Goal: Task Accomplishment & Management: Manage account settings

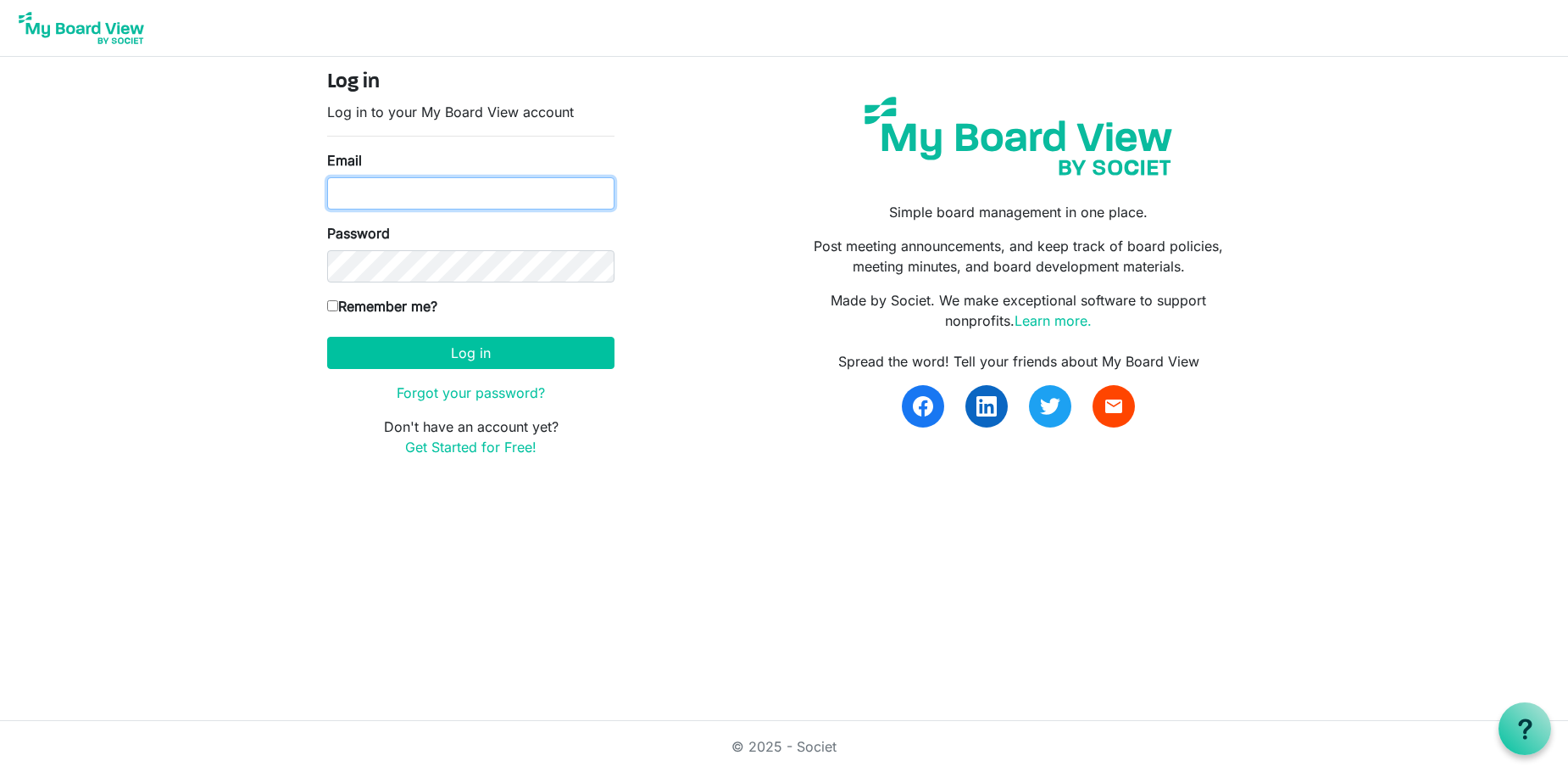
click at [350, 185] on input "Email" at bounding box center [471, 194] width 288 height 32
type input "[EMAIL_ADDRESS][DOMAIN_NAME]"
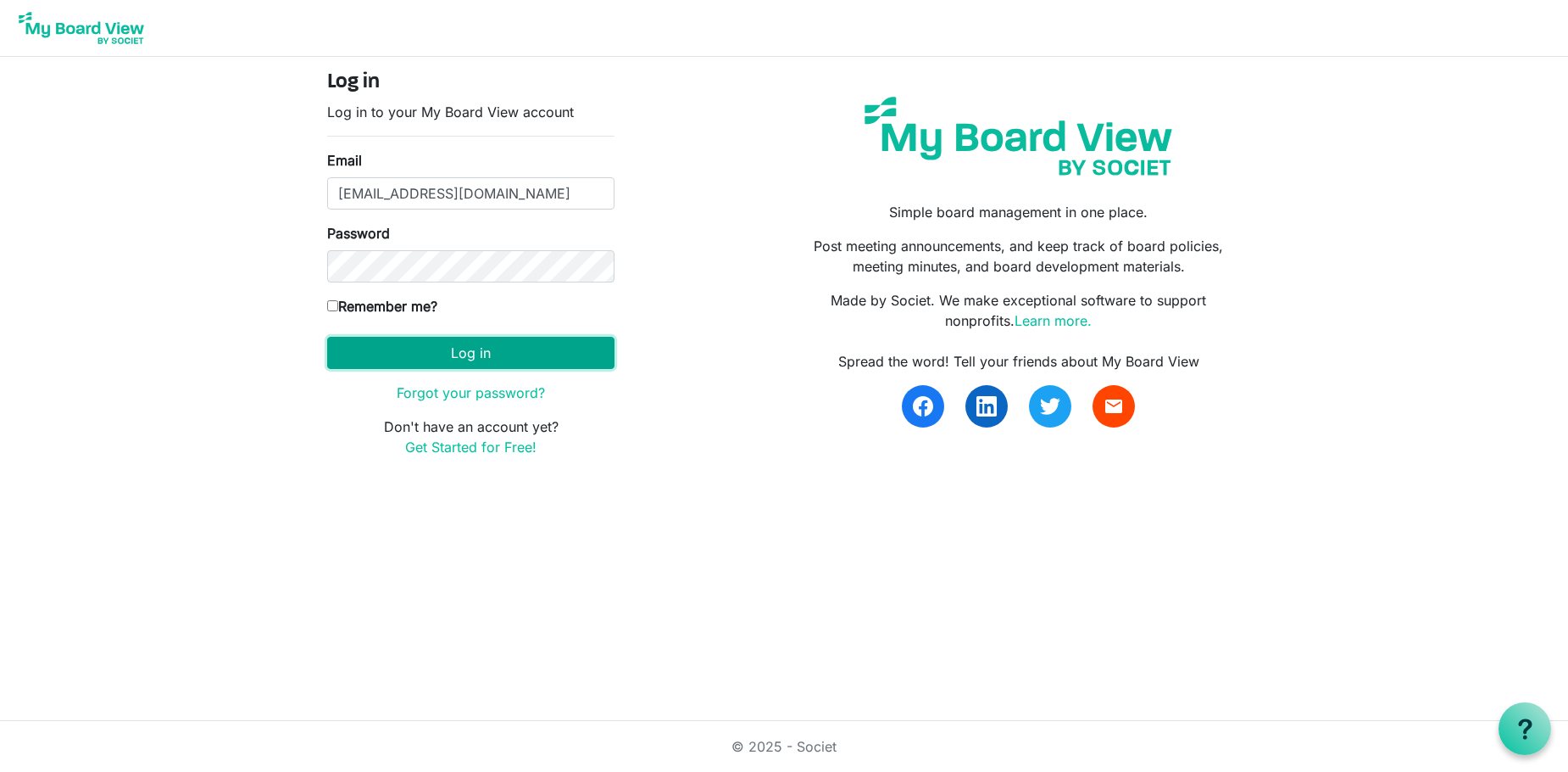
click at [468, 347] on button "Log in" at bounding box center [471, 352] width 288 height 32
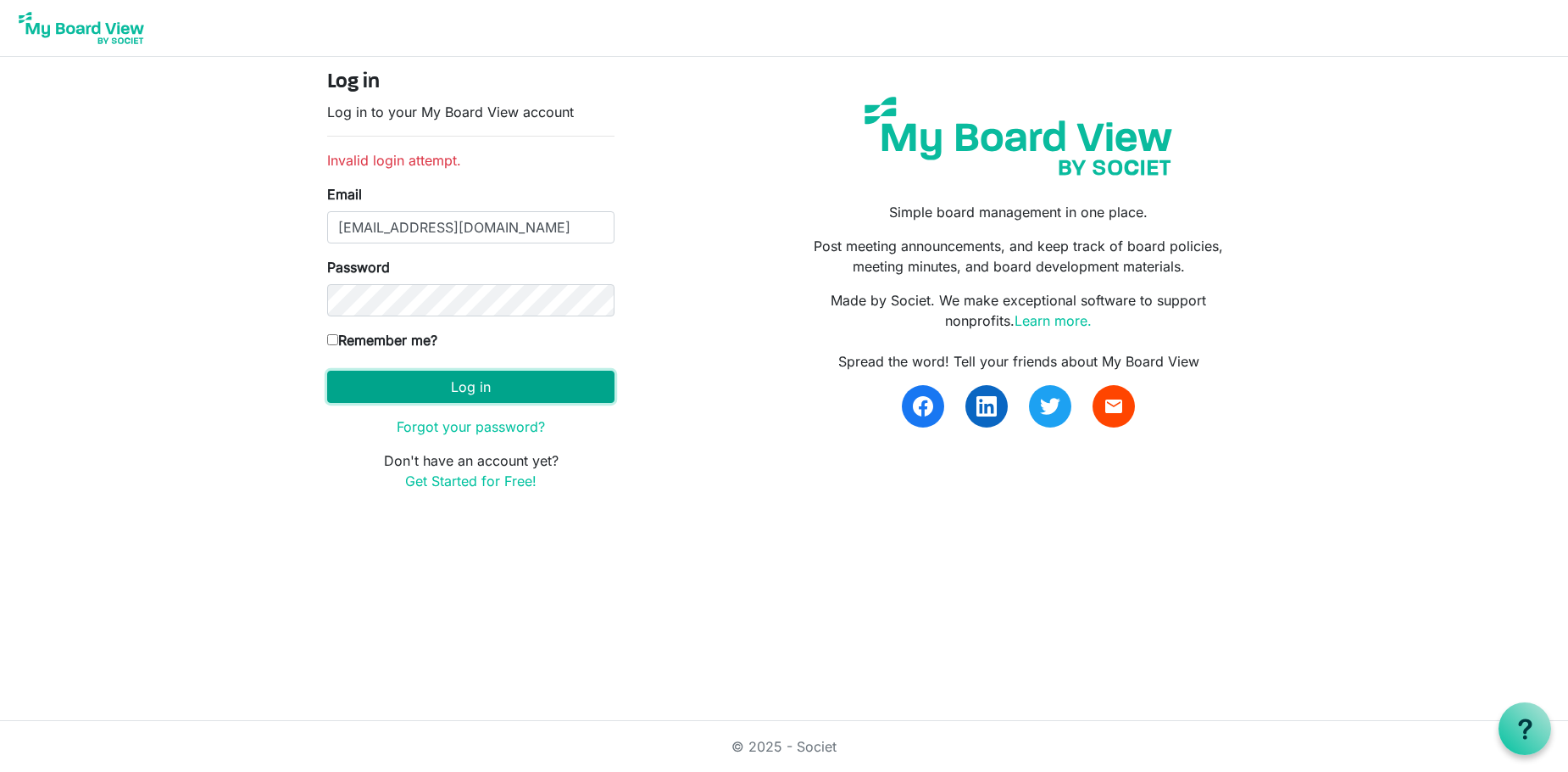
click at [460, 381] on button "Log in" at bounding box center [471, 386] width 288 height 32
click at [476, 421] on link "Forgot your password?" at bounding box center [471, 426] width 148 height 17
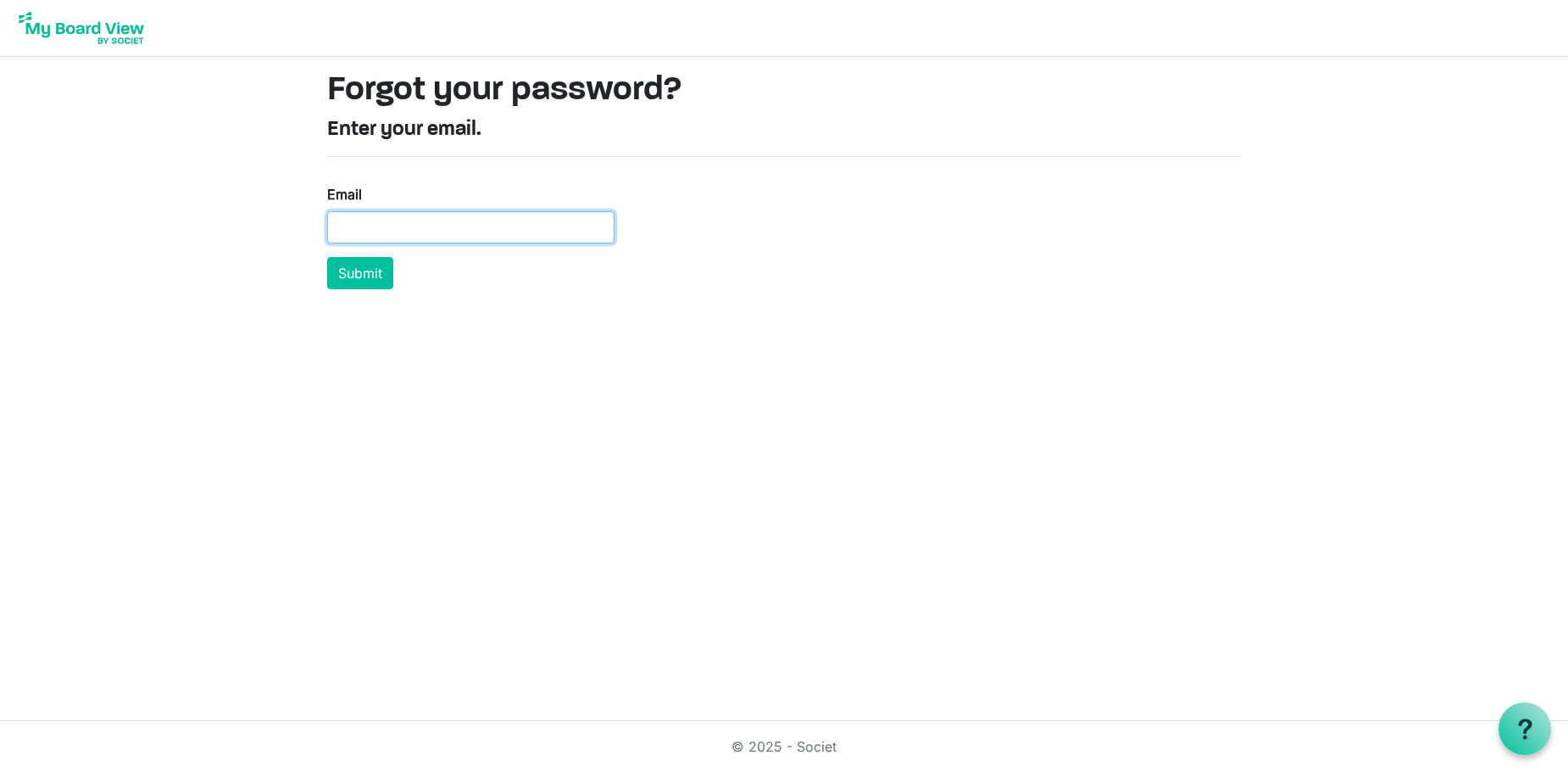
click at [362, 223] on input "Email" at bounding box center [471, 227] width 288 height 32
type input "richardsongail08@gmail.com"
click at [352, 269] on button "Submit" at bounding box center [360, 273] width 66 height 32
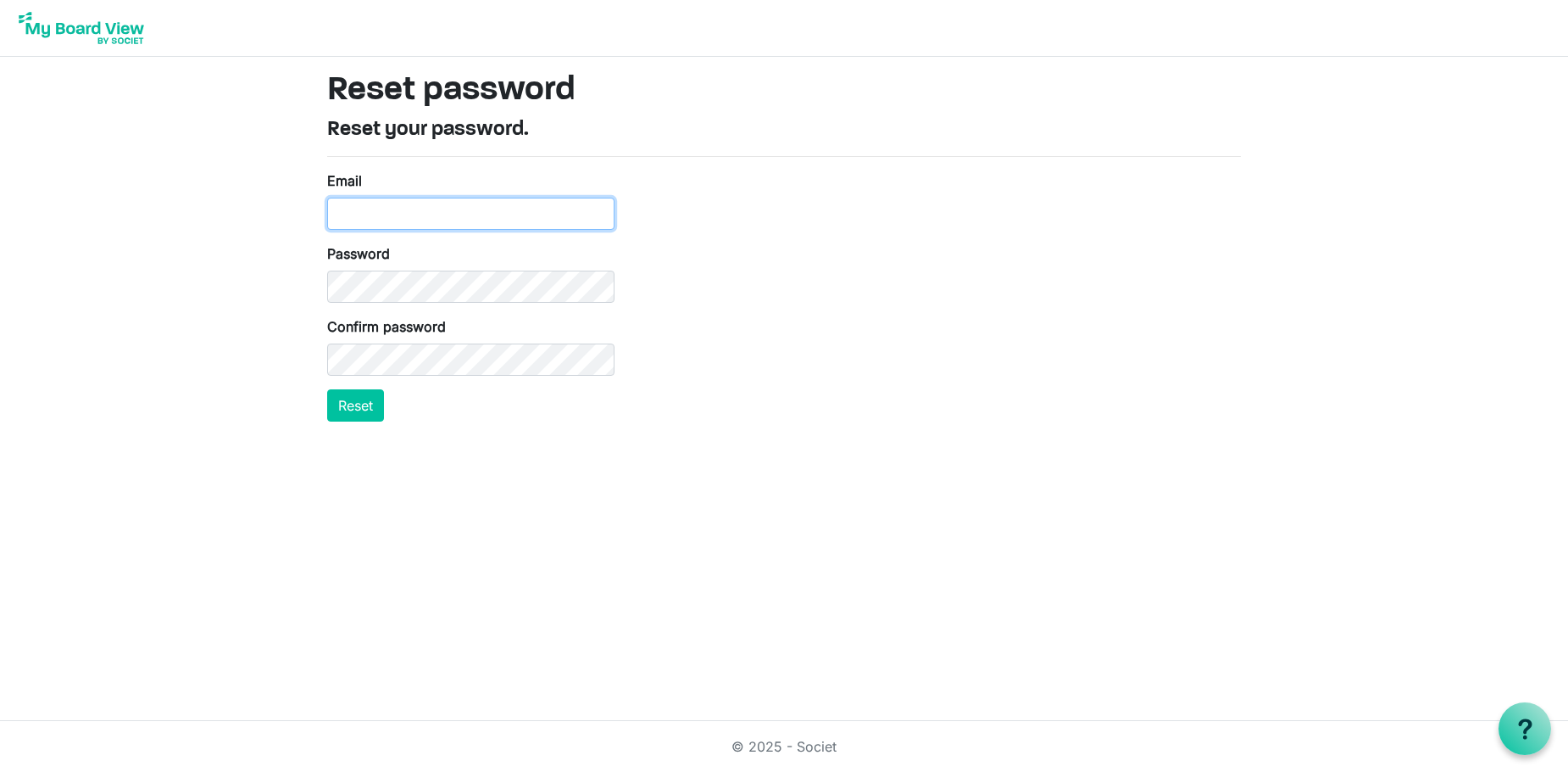
click at [361, 207] on input "Email" at bounding box center [471, 213] width 288 height 32
type input "[EMAIL_ADDRESS][DOMAIN_NAME]"
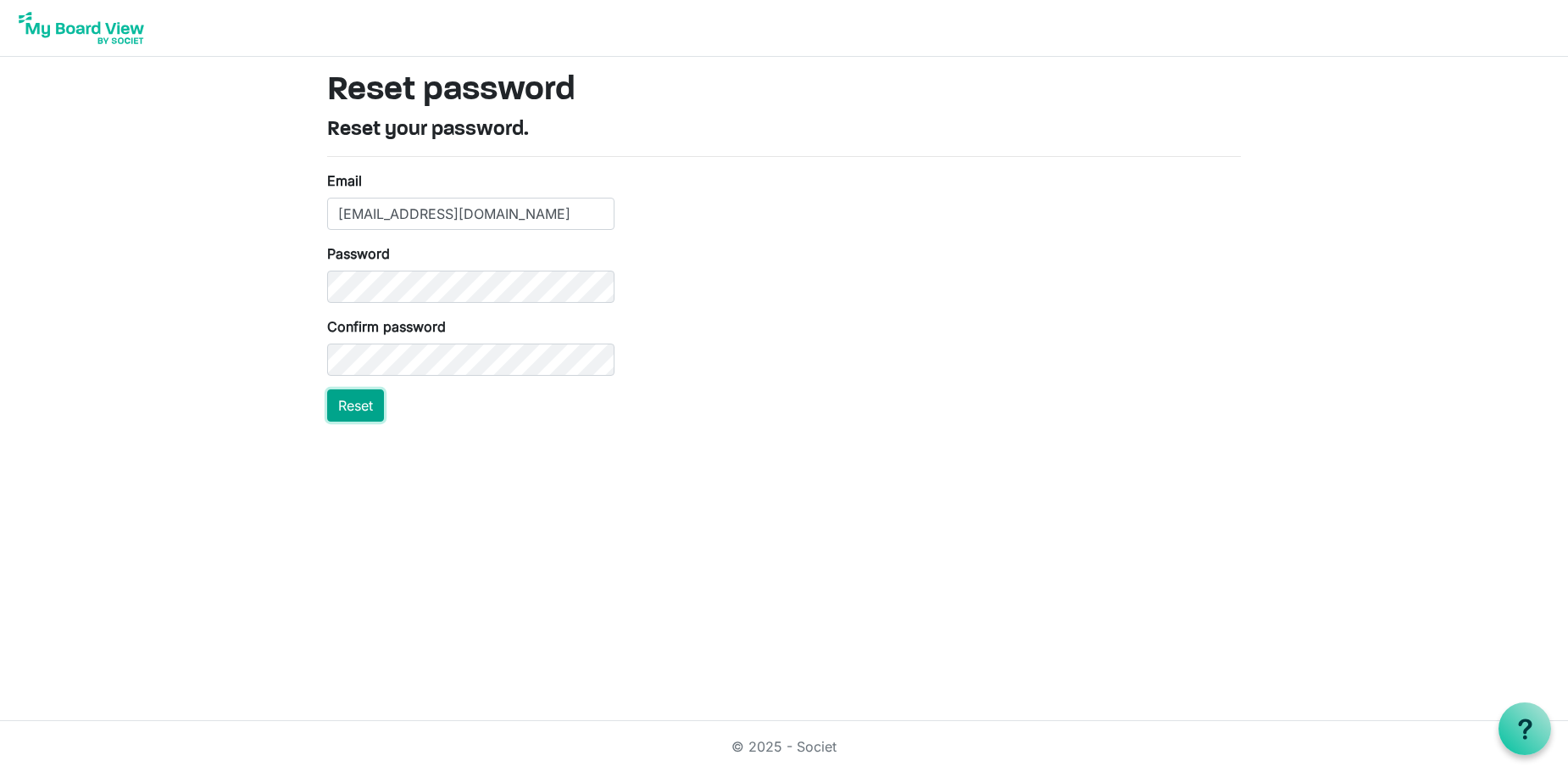
click at [364, 402] on button "Reset" at bounding box center [355, 405] width 56 height 32
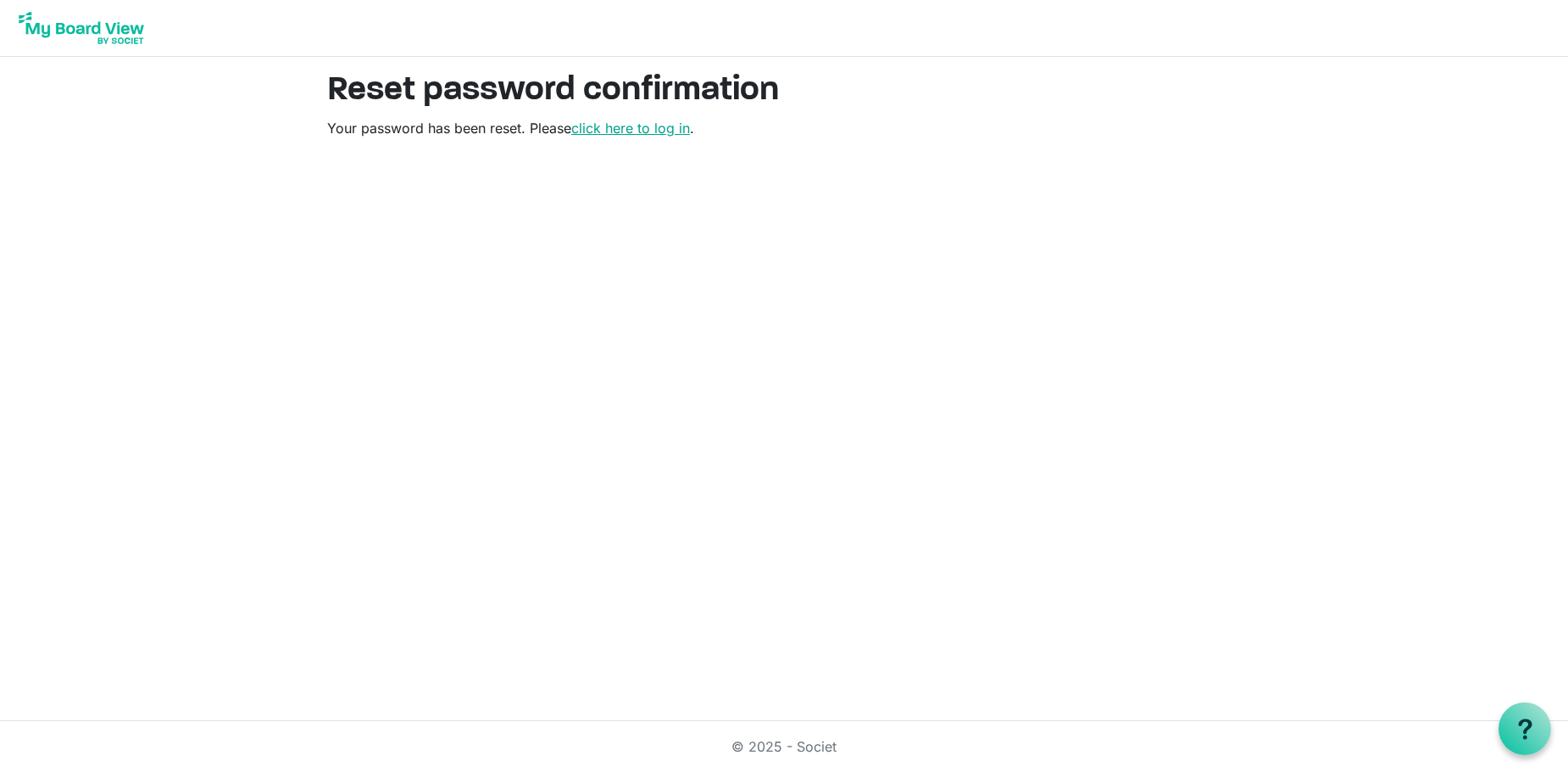
click at [641, 127] on link "click here to log in" at bounding box center [630, 127] width 118 height 17
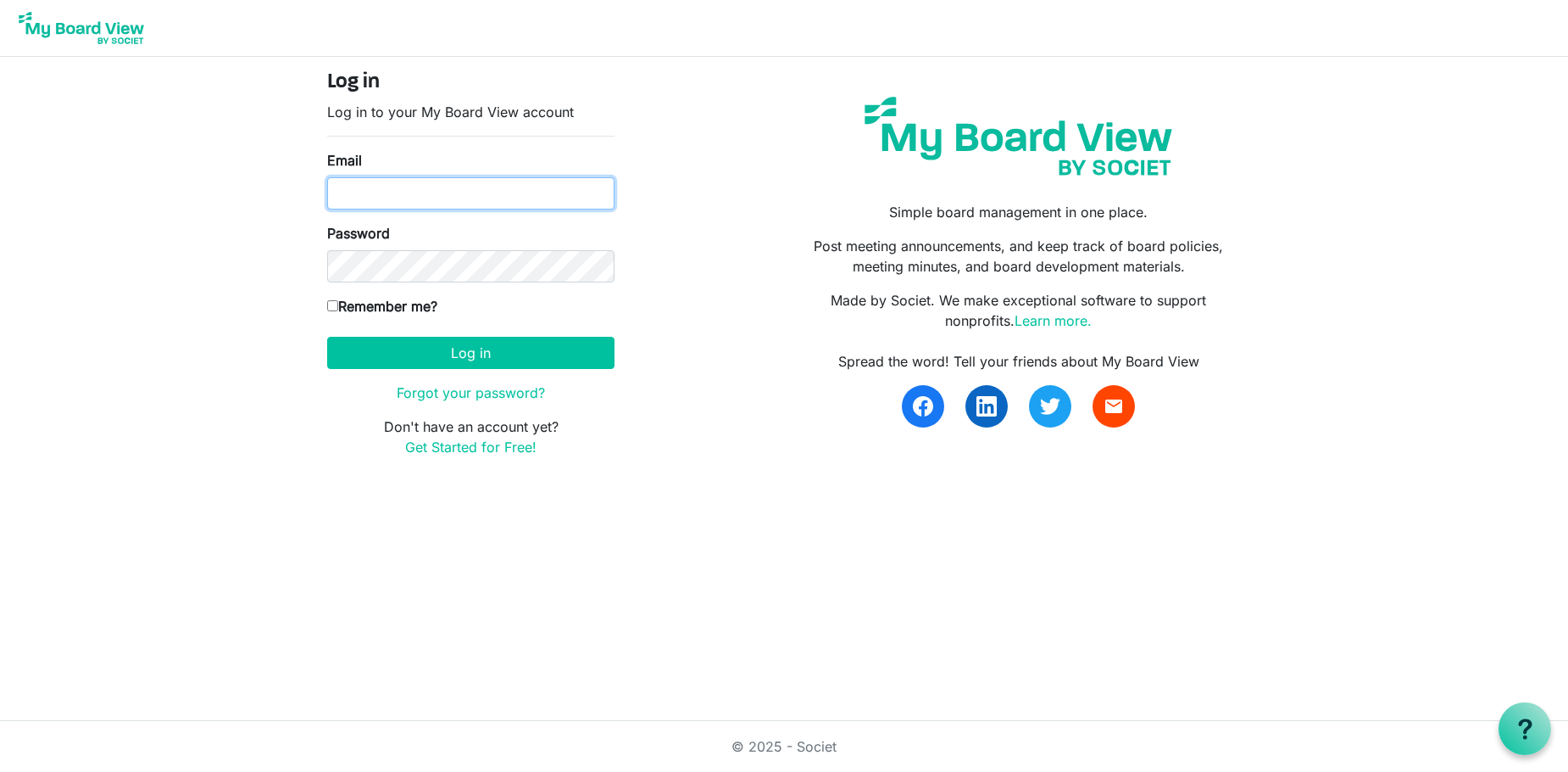
click at [366, 187] on input "Email" at bounding box center [471, 194] width 288 height 32
type input "richardsongail08@gmail.com"
click at [328, 303] on input "Remember me?" at bounding box center [333, 306] width 11 height 11
checkbox input "true"
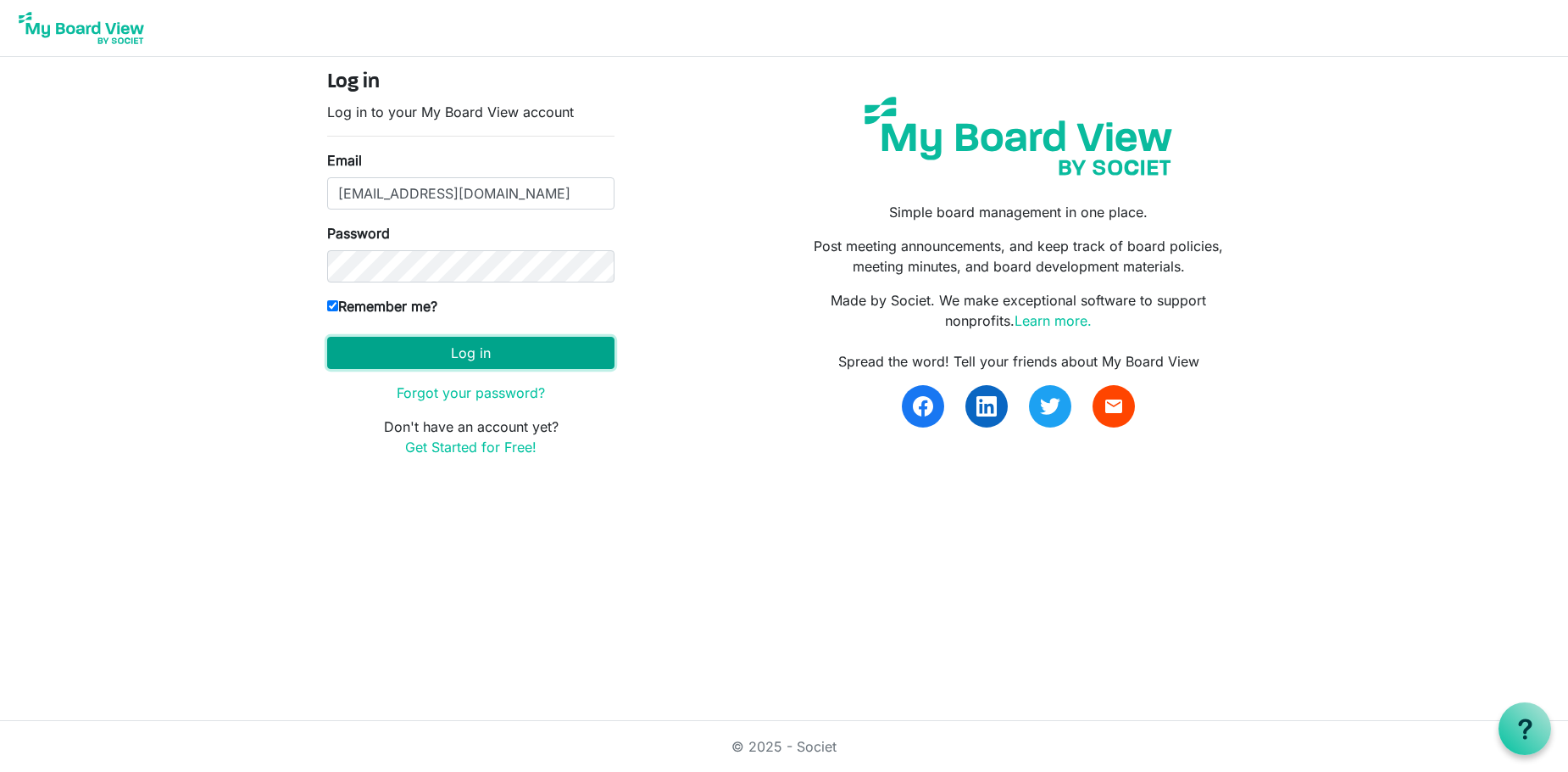
click at [468, 343] on button "Log in" at bounding box center [471, 352] width 288 height 32
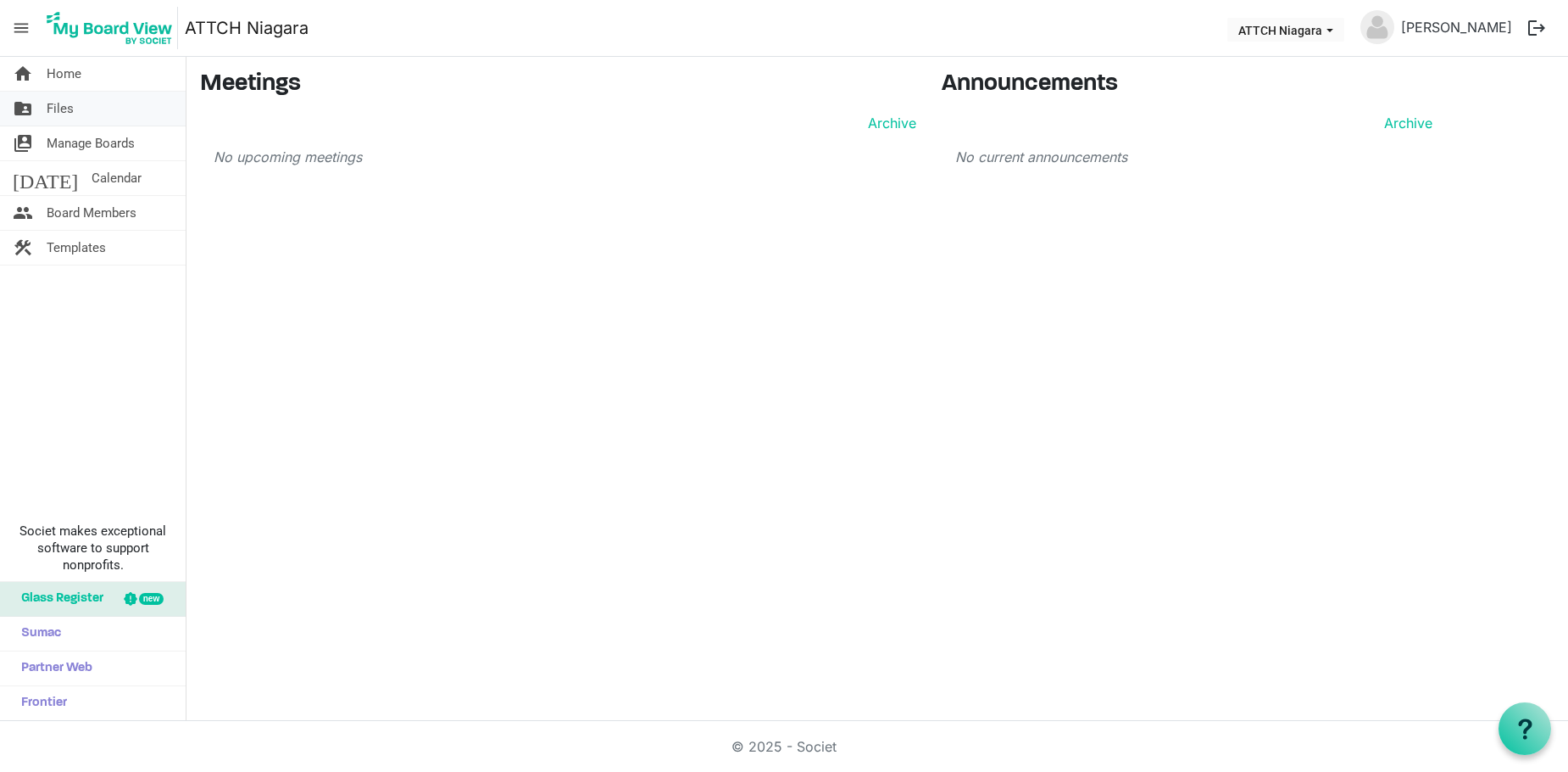
click at [61, 103] on span "Files" at bounding box center [60, 108] width 27 height 34
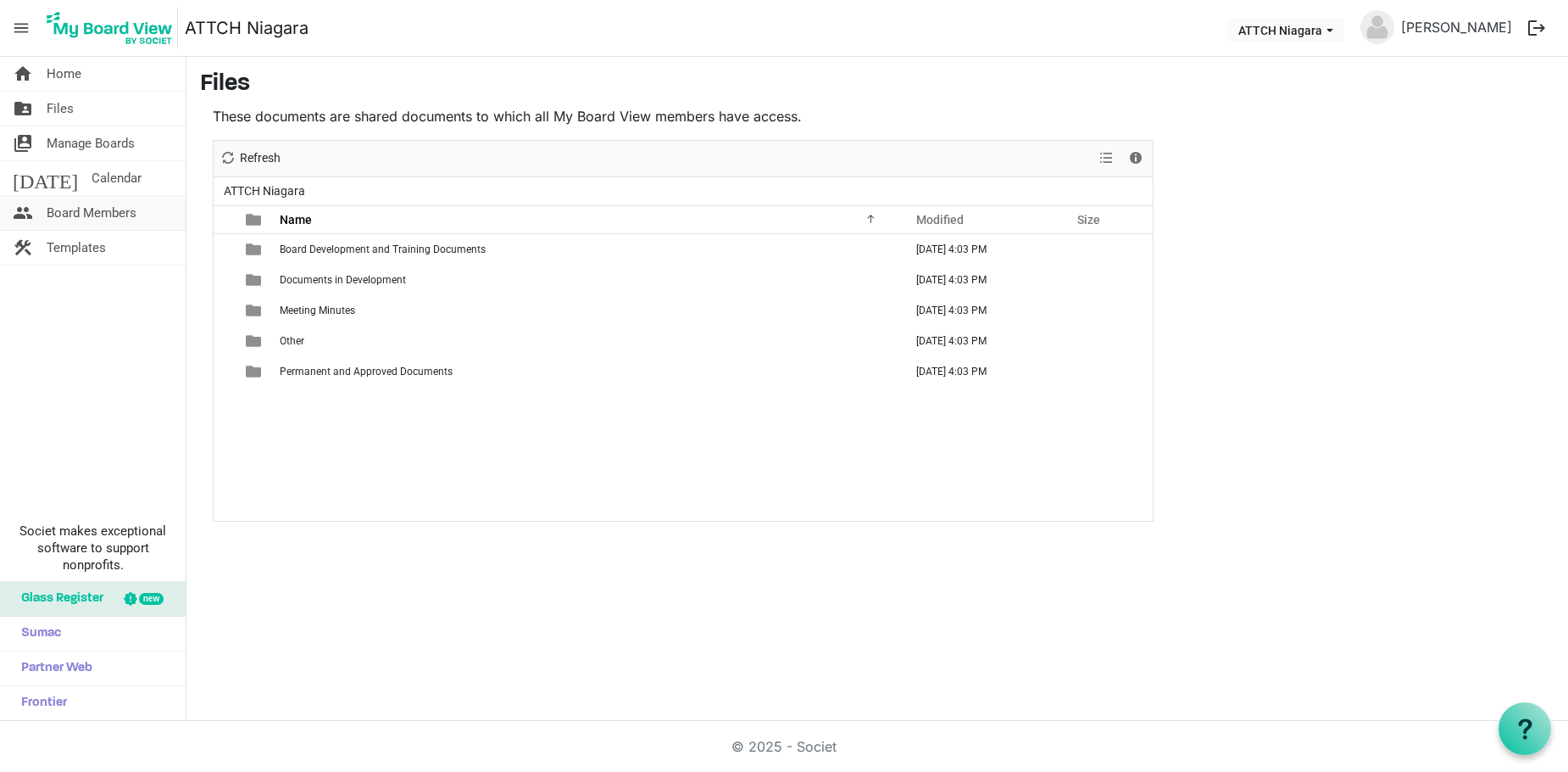
click at [100, 207] on span "Board Members" at bounding box center [91, 213] width 90 height 34
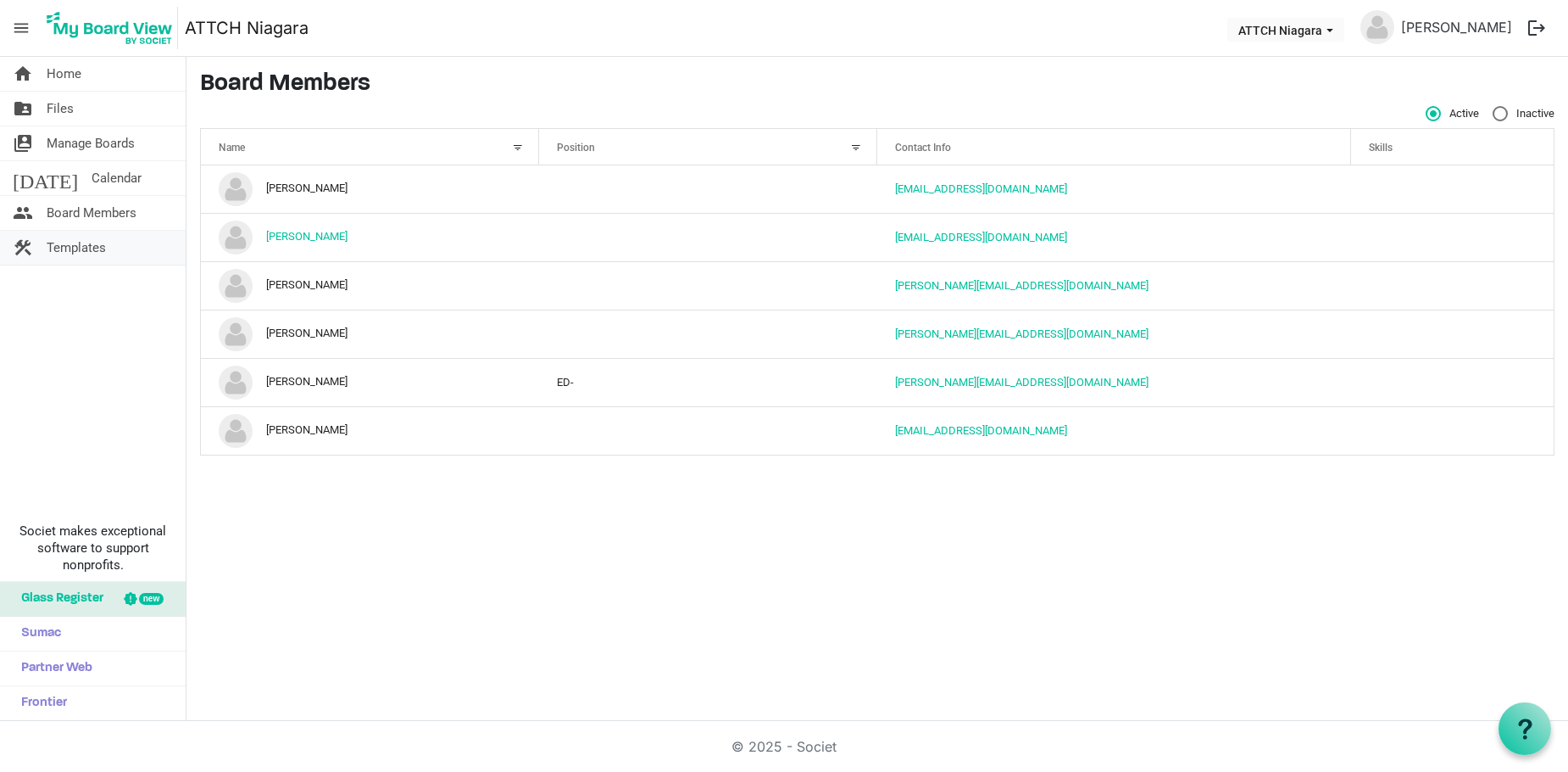
click at [61, 238] on span "Templates" at bounding box center [76, 247] width 59 height 34
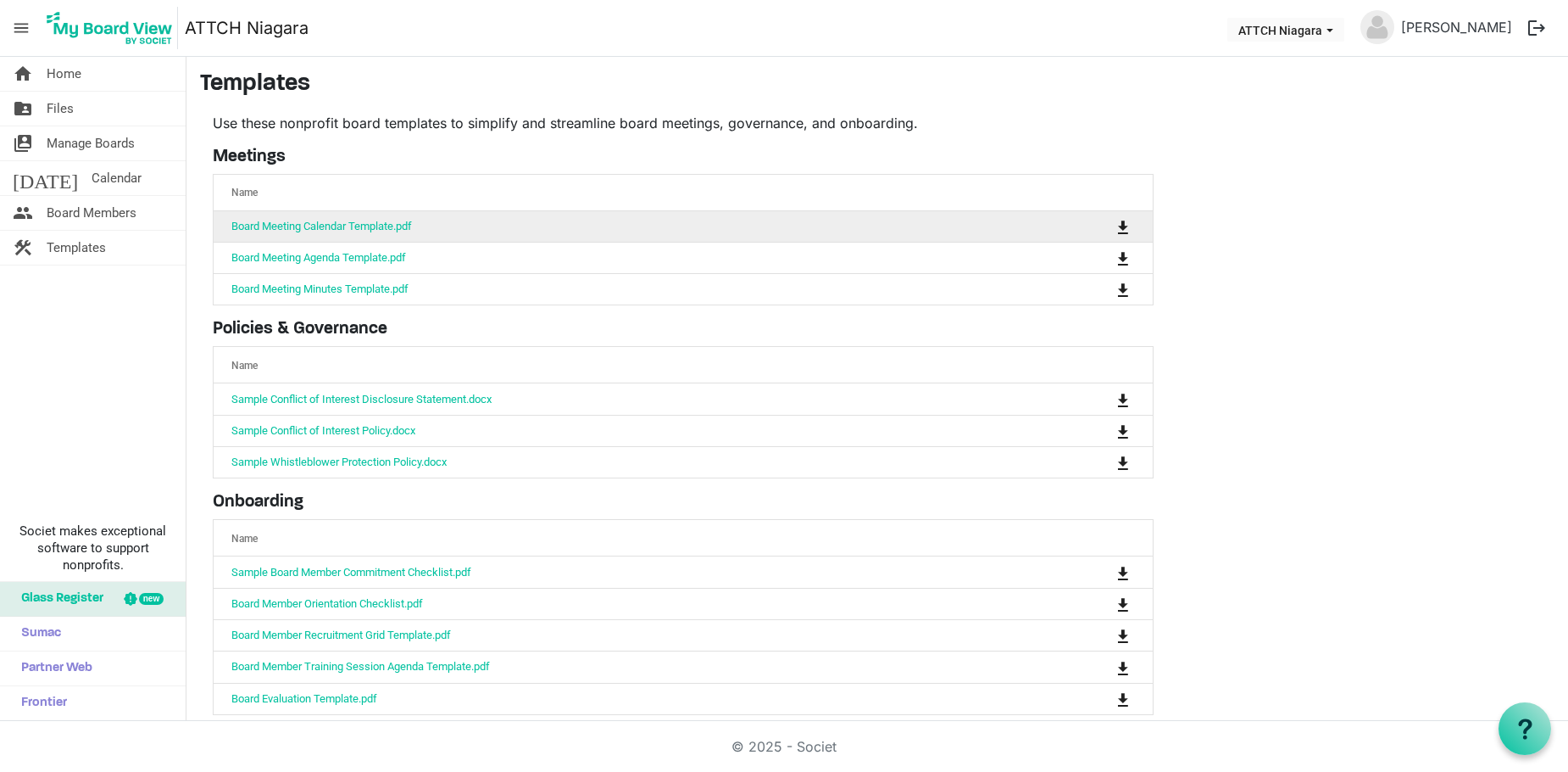
click at [501, 230] on td "Board Meeting Calendar Template.pdf" at bounding box center [630, 226] width 834 height 30
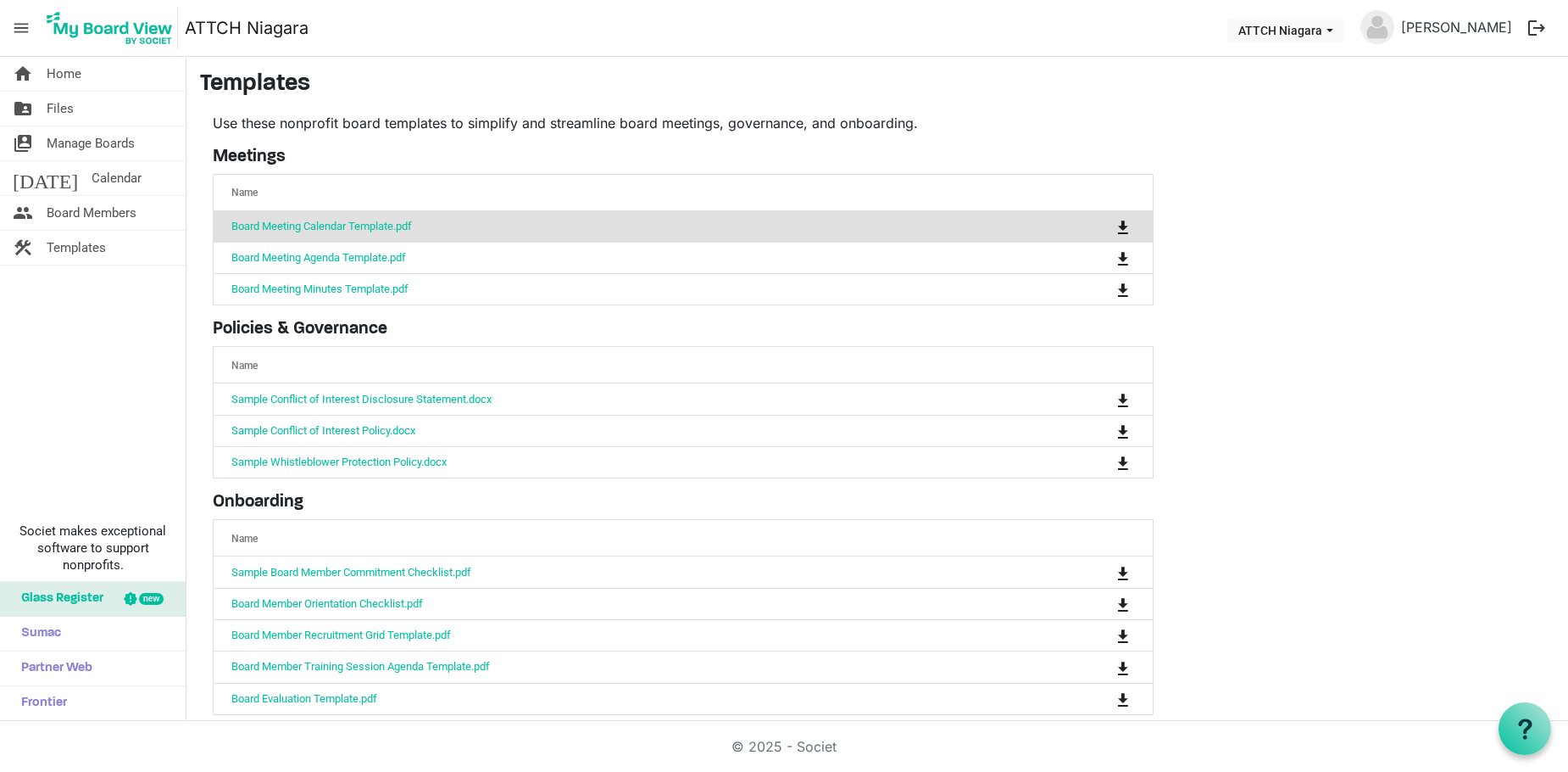
click at [498, 229] on td "Board Meeting Calendar Template.pdf" at bounding box center [630, 226] width 834 height 30
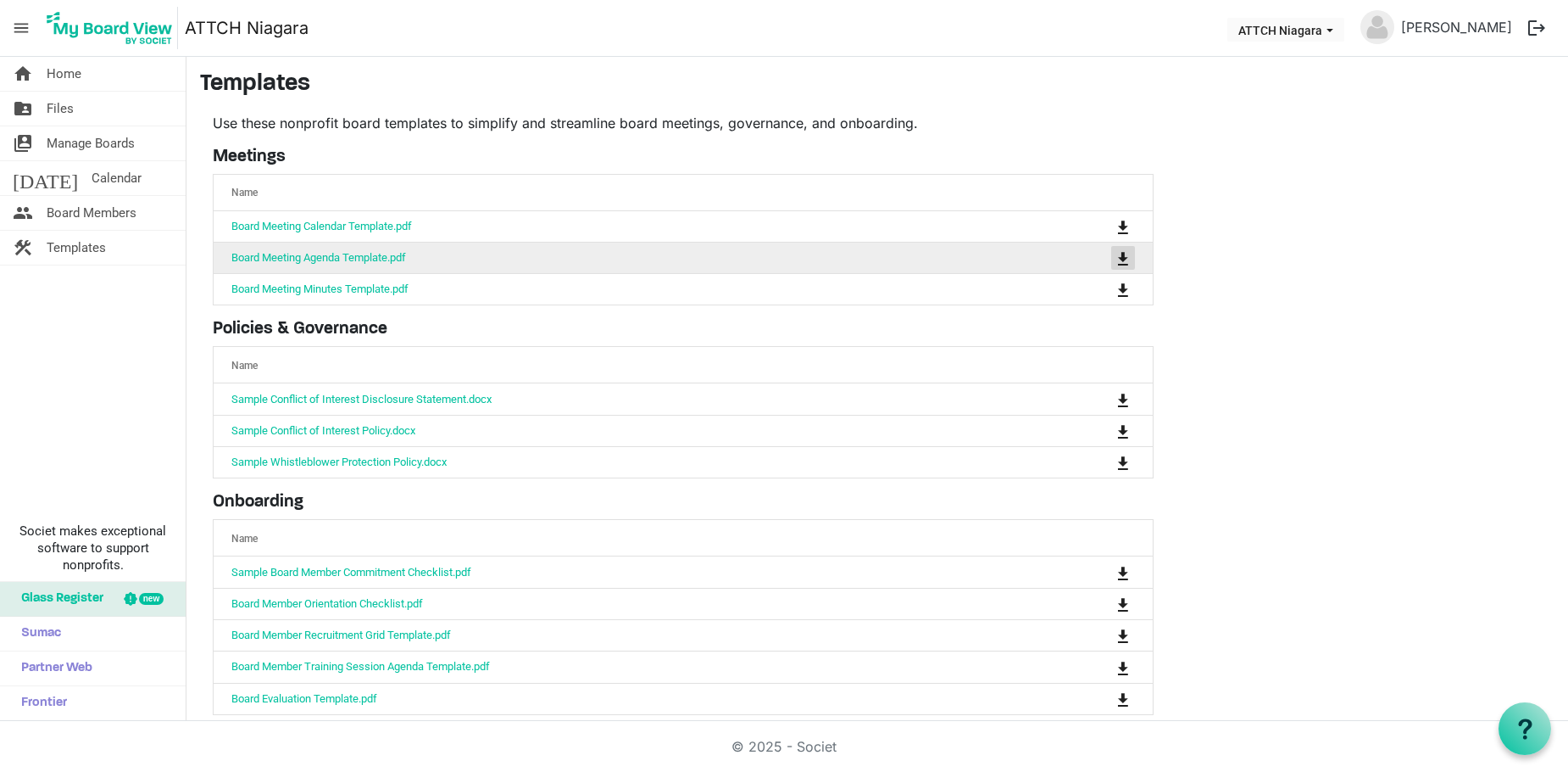
click at [1118, 253] on span "is Command column column header" at bounding box center [1122, 258] width 10 height 13
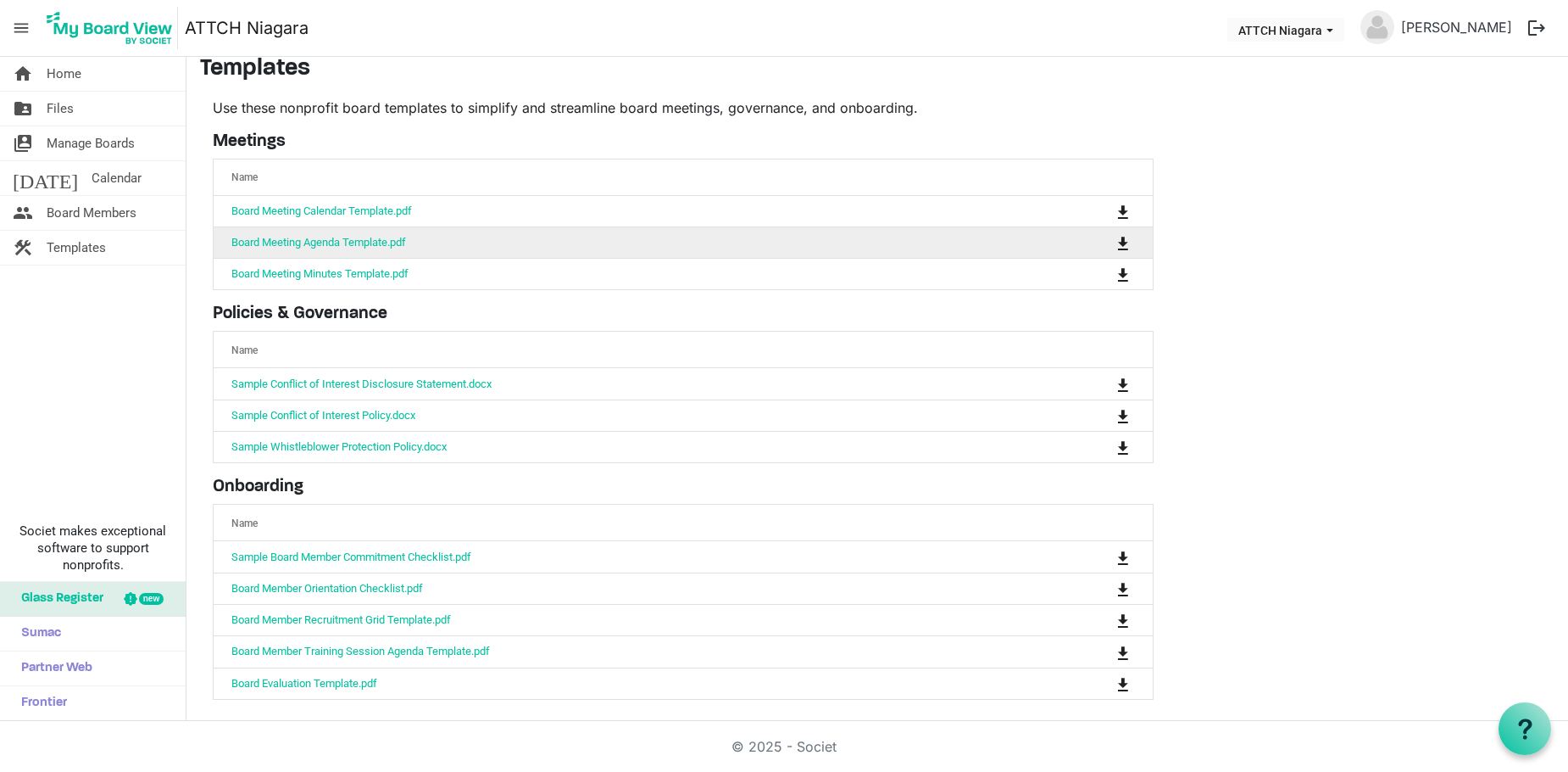
scroll to position [19, 0]
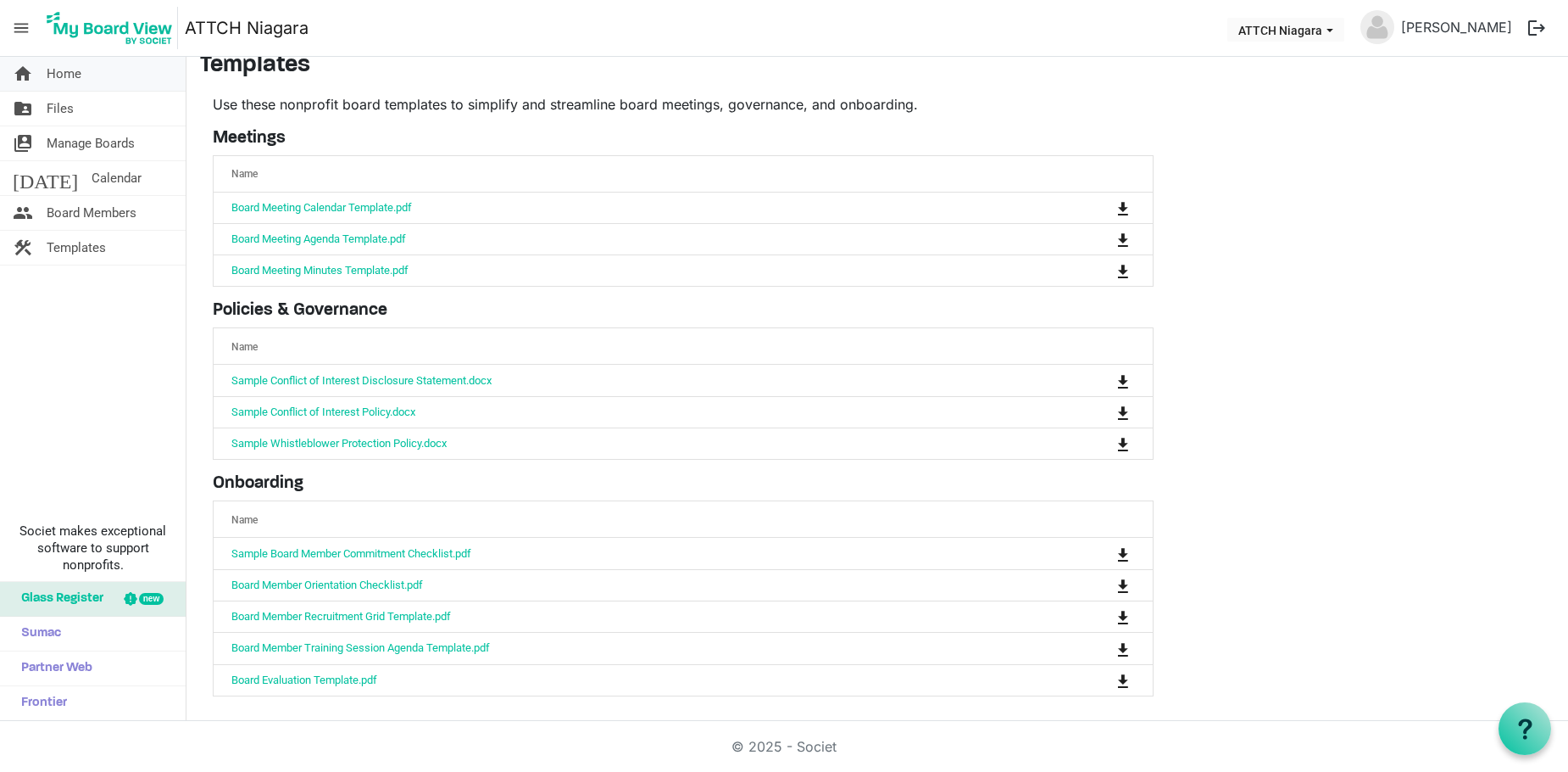
click at [65, 62] on span "Home" at bounding box center [64, 74] width 35 height 34
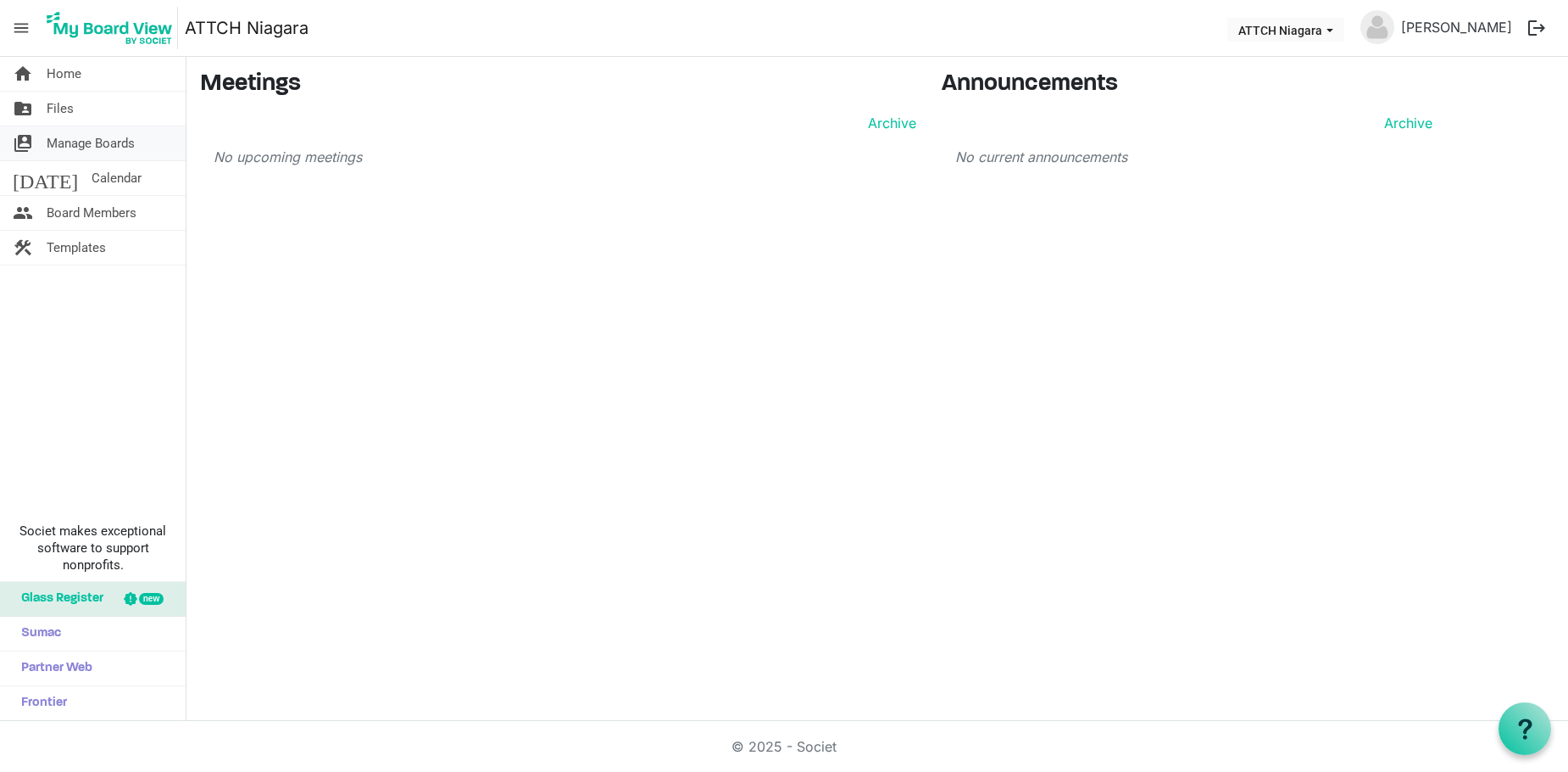
click at [94, 138] on span "Manage Boards" at bounding box center [91, 143] width 88 height 34
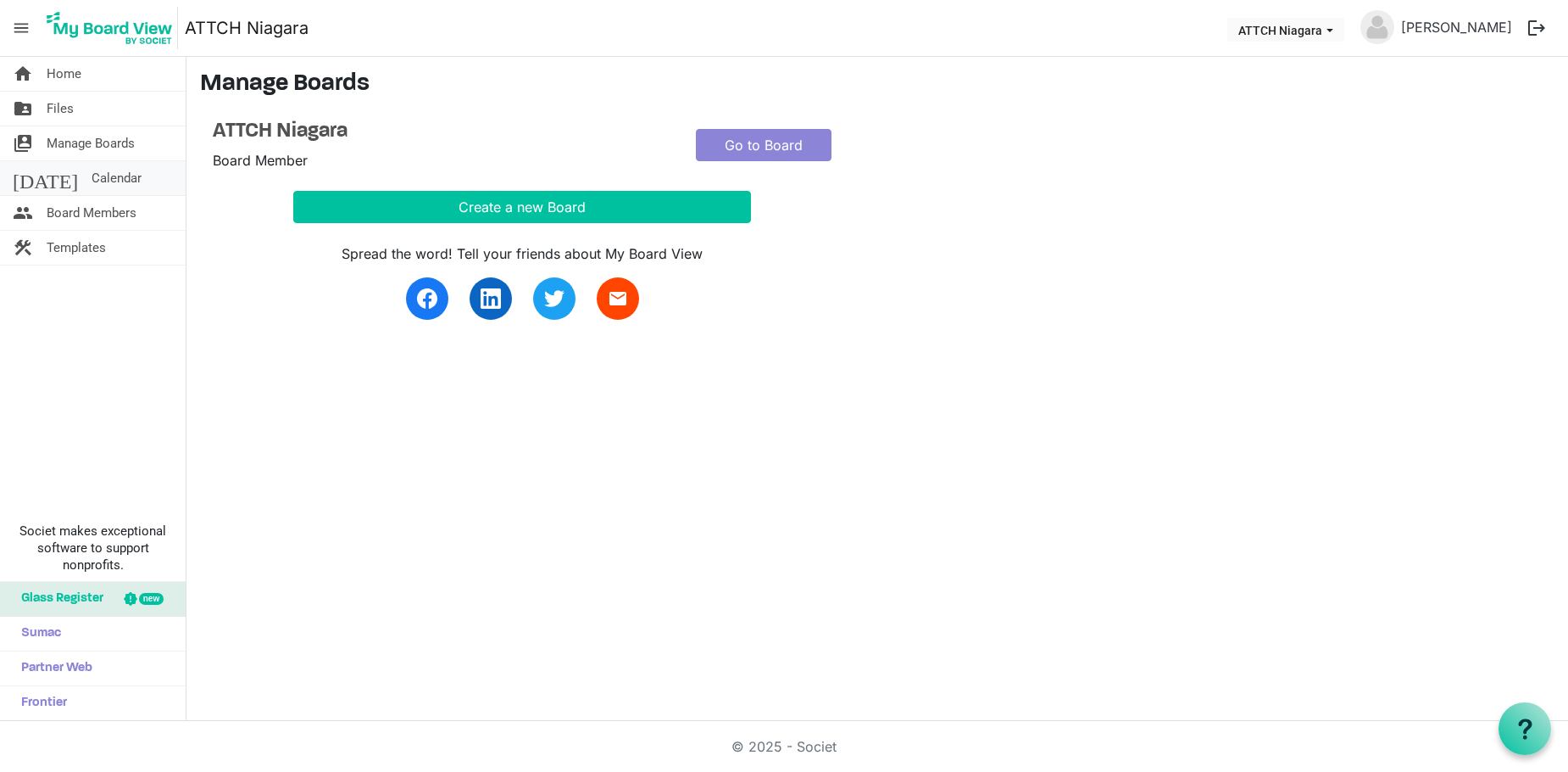
click at [91, 169] on span "Calendar" at bounding box center [117, 178] width 50 height 34
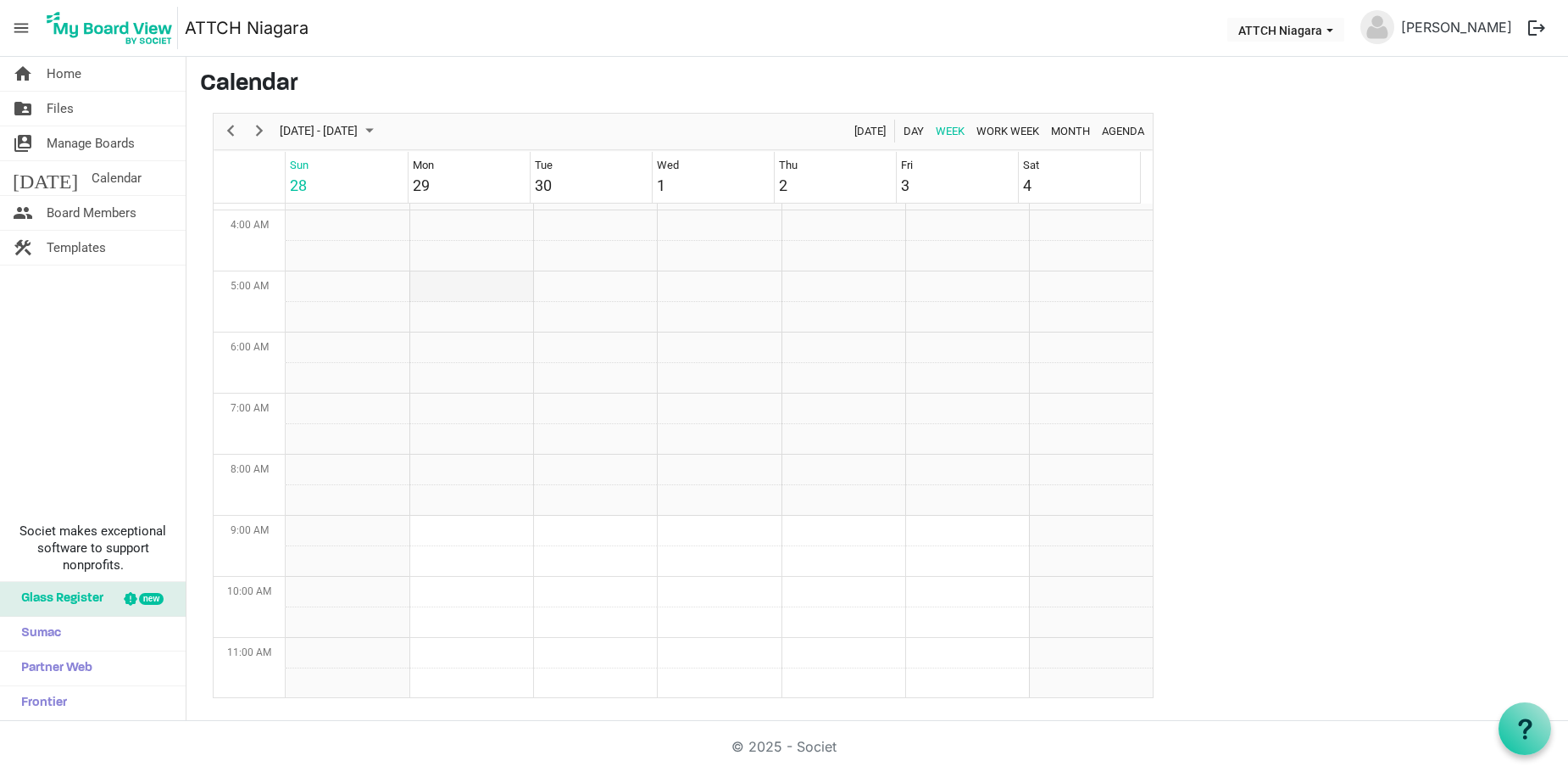
scroll to position [209, 0]
click at [257, 122] on span "Next" at bounding box center [259, 131] width 21 height 22
click at [257, 125] on span "Next" at bounding box center [259, 131] width 21 height 22
click at [257, 126] on span "Next" at bounding box center [259, 131] width 21 height 22
click at [256, 123] on span "Next" at bounding box center [259, 131] width 21 height 22
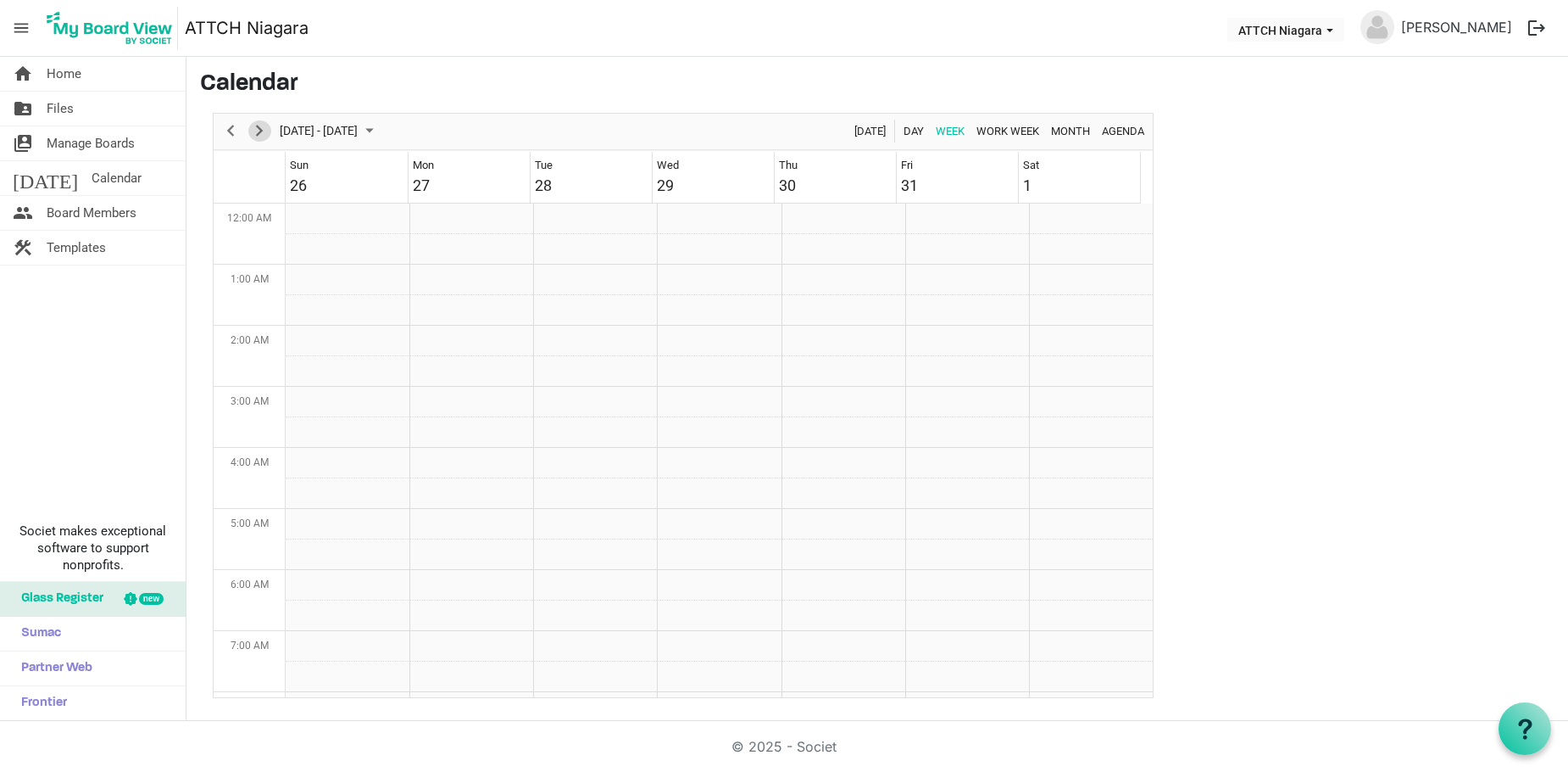
scroll to position [0, 0]
click at [551, 400] on td "Week of October 26, 2025" at bounding box center [595, 407] width 124 height 30
drag, startPoint x: 548, startPoint y: 400, endPoint x: 546, endPoint y: 410, distance: 10.2
click at [546, 410] on td "Week of October 26, 2025" at bounding box center [595, 407] width 124 height 30
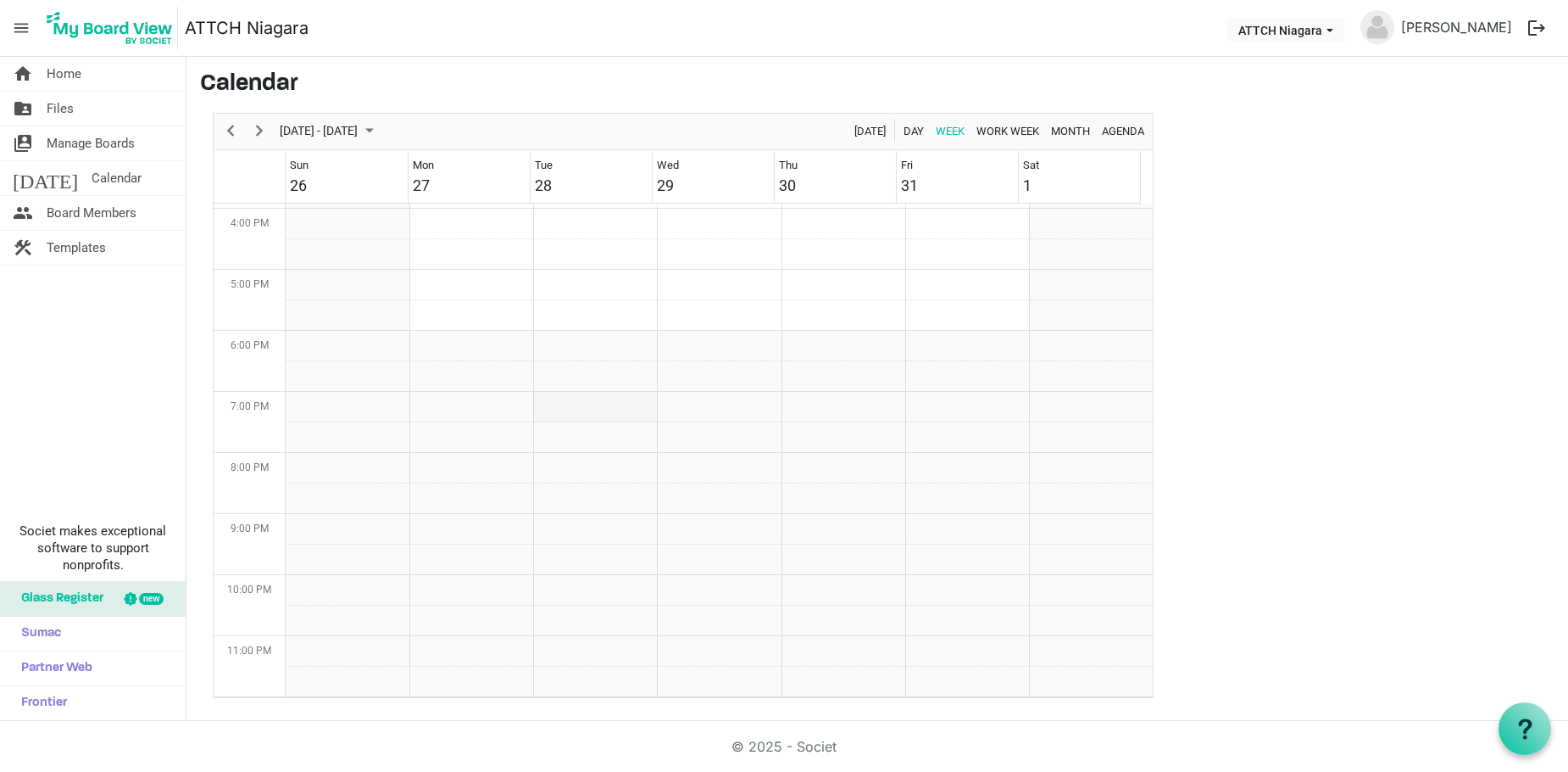
click at [546, 410] on td "Week of October 26, 2025" at bounding box center [595, 407] width 124 height 30
click at [1342, 25] on button "ATTCH Niagara" at bounding box center [1286, 30] width 117 height 23
click at [1340, 25] on button "ATTCH Niagara" at bounding box center [1286, 30] width 117 height 23
click at [1482, 31] on link "[PERSON_NAME]" at bounding box center [1457, 27] width 125 height 34
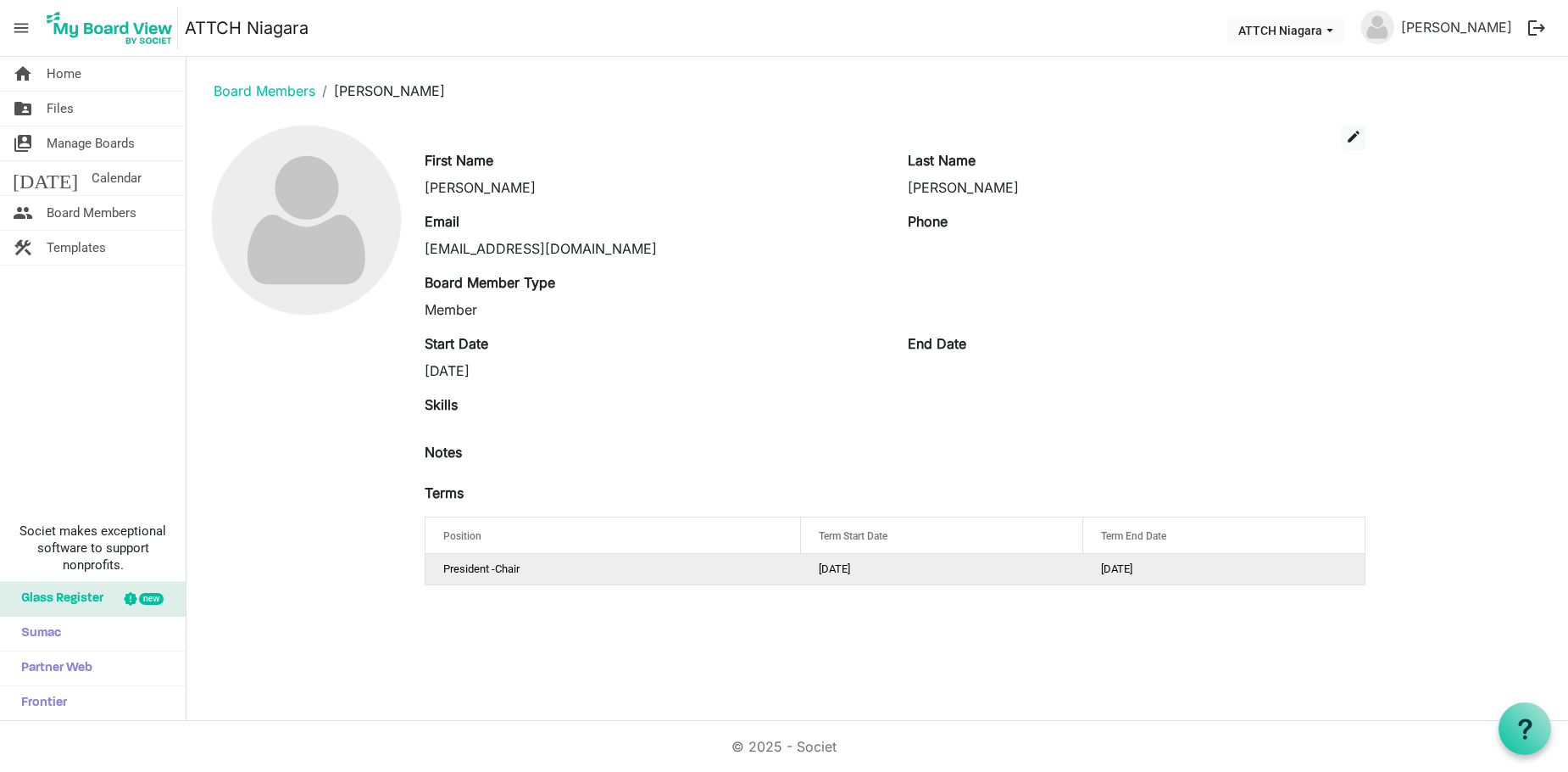
click at [868, 560] on td "[DATE]" at bounding box center [942, 569] width 282 height 30
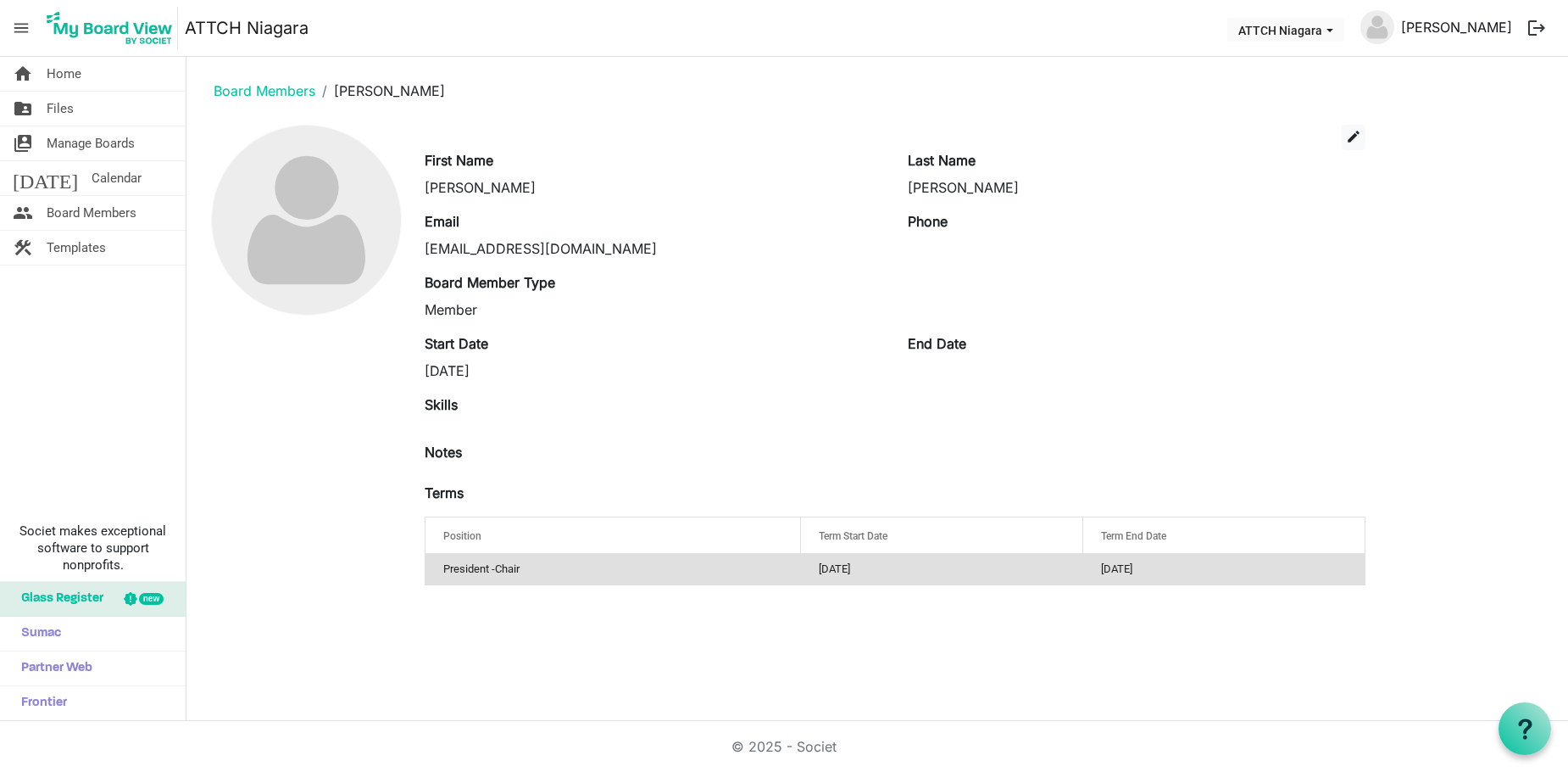
click at [1429, 25] on link "[PERSON_NAME]" at bounding box center [1457, 27] width 125 height 34
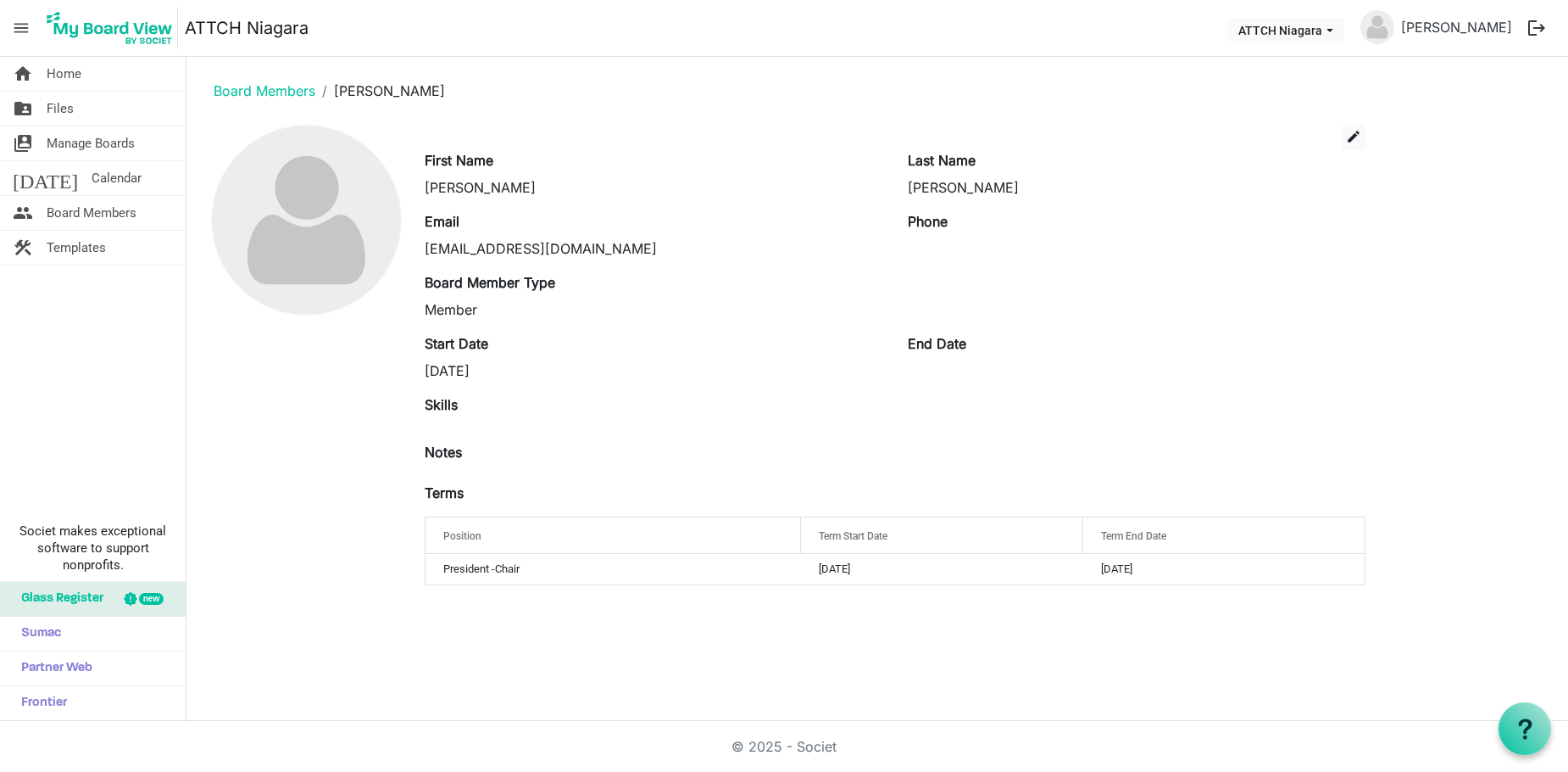
click at [1526, 25] on button "logout" at bounding box center [1538, 28] width 36 height 36
